Goal: Transaction & Acquisition: Subscribe to service/newsletter

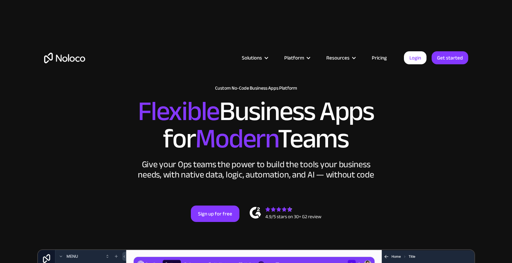
click at [382, 59] on link "Pricing" at bounding box center [379, 57] width 32 height 9
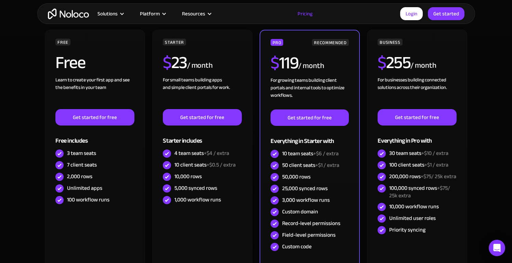
scroll to position [209, 0]
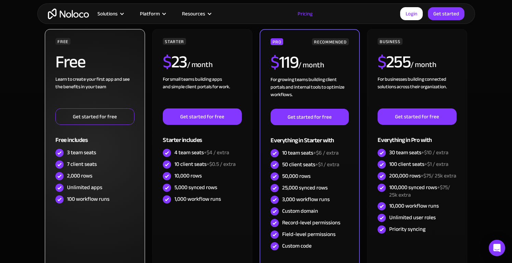
click at [106, 121] on link "Get started for free" at bounding box center [94, 116] width 79 height 16
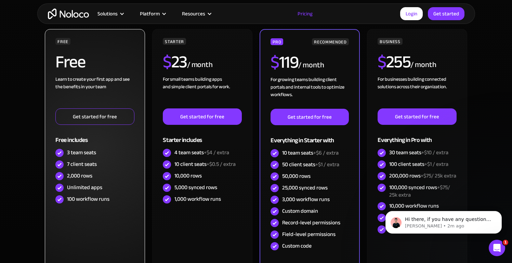
scroll to position [0, 0]
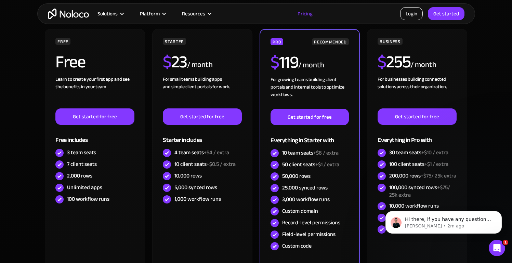
click at [405, 12] on link "Login" at bounding box center [411, 13] width 23 height 13
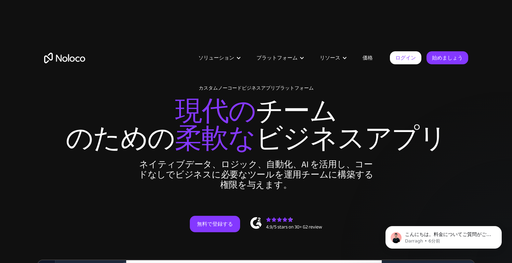
click at [370, 58] on font "価格" at bounding box center [367, 58] width 10 height 10
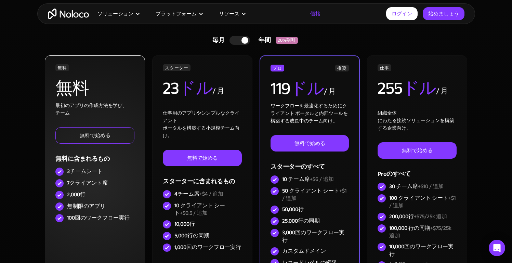
scroll to position [156, 0]
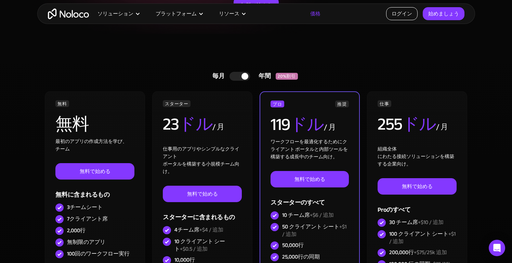
click at [402, 11] on font "ログイン" at bounding box center [401, 14] width 21 height 10
